Goal: Task Accomplishment & Management: Complete application form

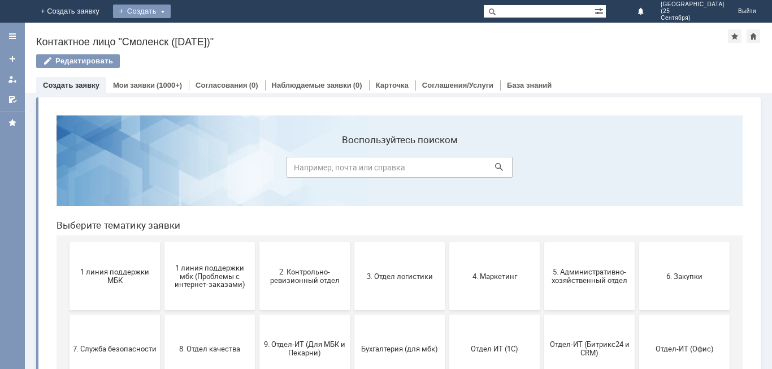
click at [171, 11] on div "Создать" at bounding box center [142, 12] width 58 height 14
click at [201, 37] on link "Заявка" at bounding box center [158, 34] width 86 height 14
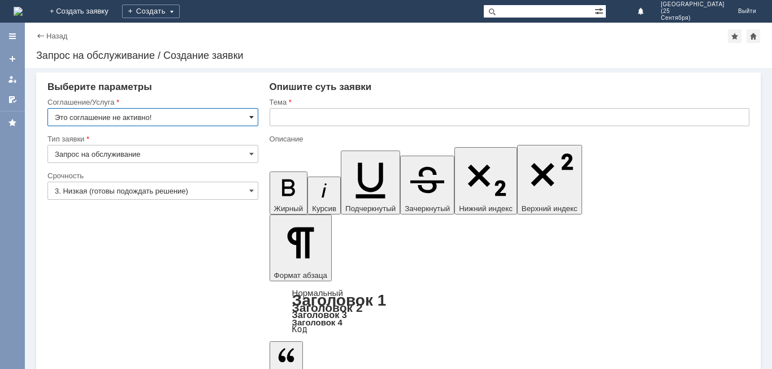
click at [252, 116] on span at bounding box center [251, 117] width 5 height 9
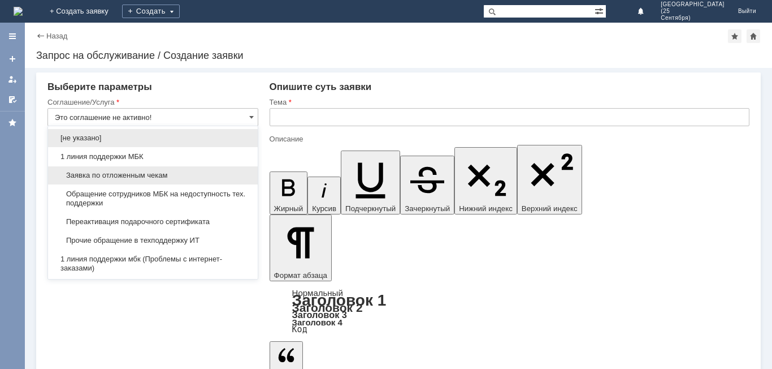
click at [217, 175] on span "Заявка по отложенным чекам" at bounding box center [153, 175] width 196 height 9
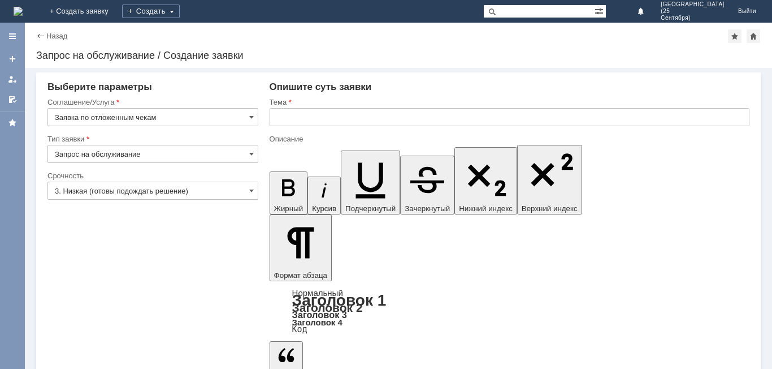
type input "Заявка по отложенным чекам"
click at [253, 192] on span at bounding box center [251, 190] width 5 height 9
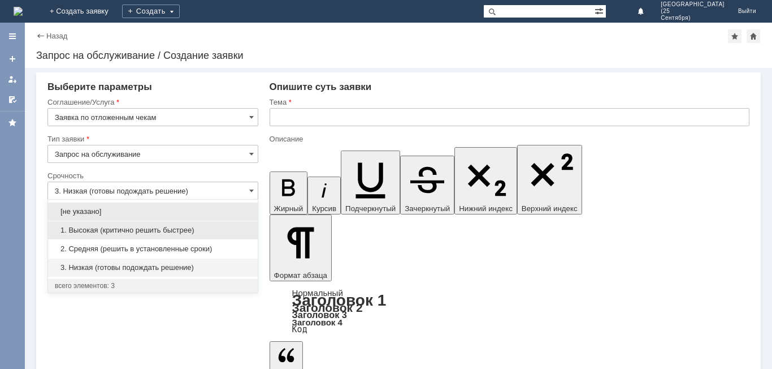
click at [230, 226] on span "1. Высокая (критично решить быстрее)" at bounding box center [153, 230] width 196 height 9
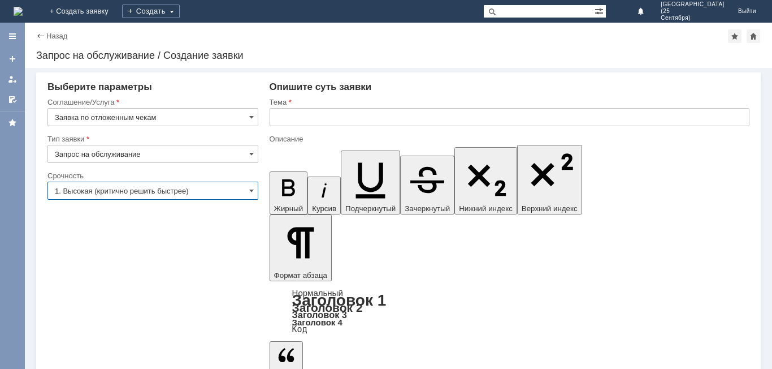
type input "1. Высокая (критично решить быстрее)"
click at [296, 119] on input "text" at bounding box center [510, 117] width 480 height 18
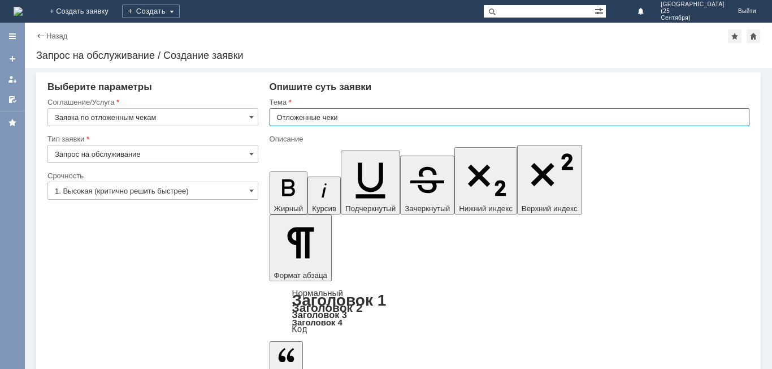
type input "Отложенные чеки"
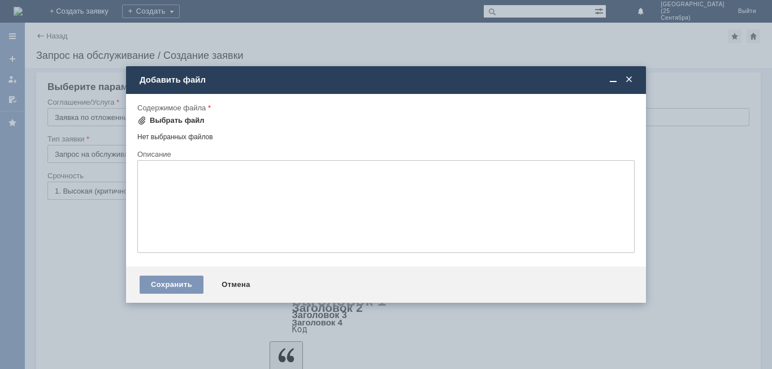
click at [188, 120] on div "Выбрать файл" at bounding box center [177, 120] width 55 height 9
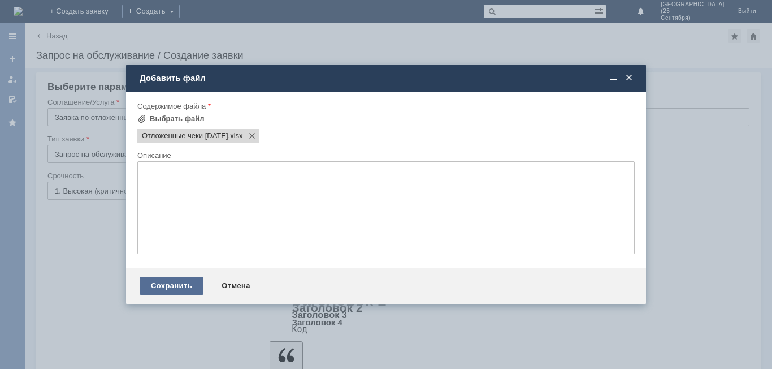
click at [185, 287] on div "Сохранить" at bounding box center [172, 285] width 64 height 18
